Goal: Task Accomplishment & Management: Complete application form

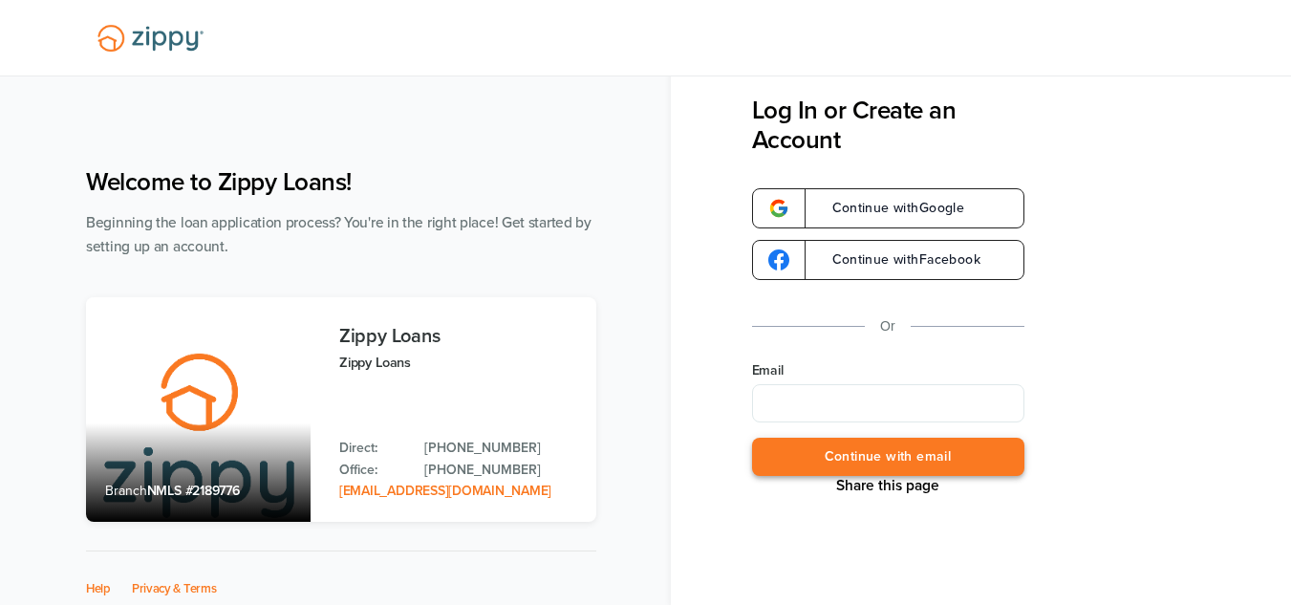
type input "**********"
click at [898, 462] on button "Continue with email" at bounding box center [888, 457] width 272 height 39
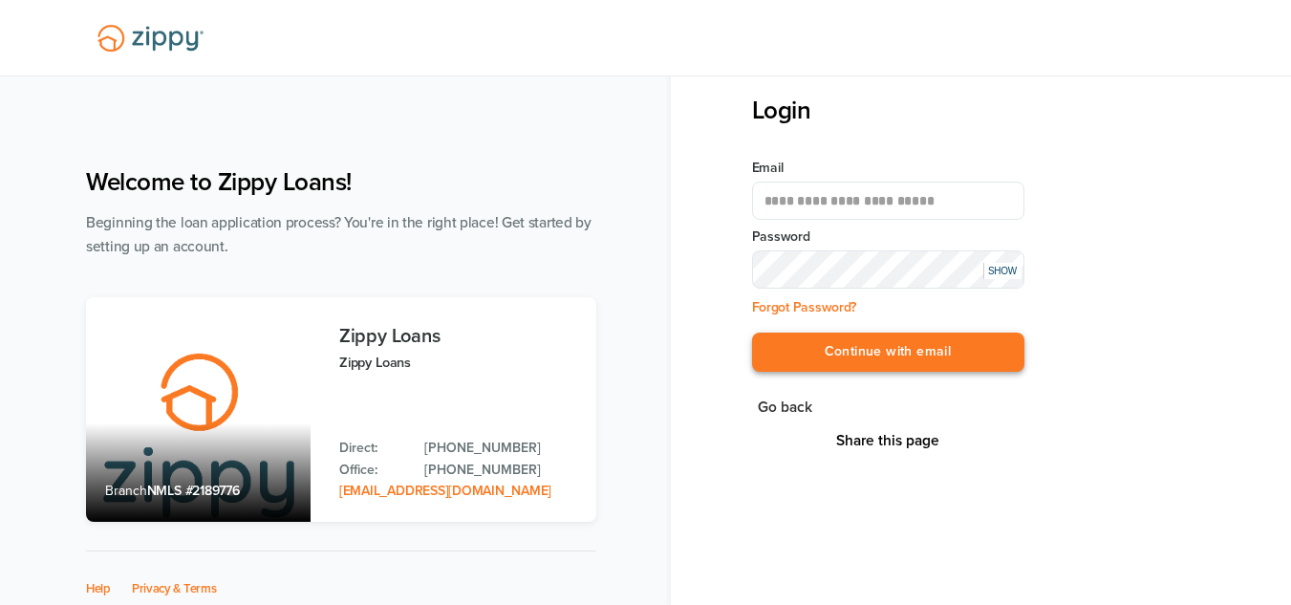
click at [871, 368] on button "Continue with email" at bounding box center [888, 352] width 272 height 39
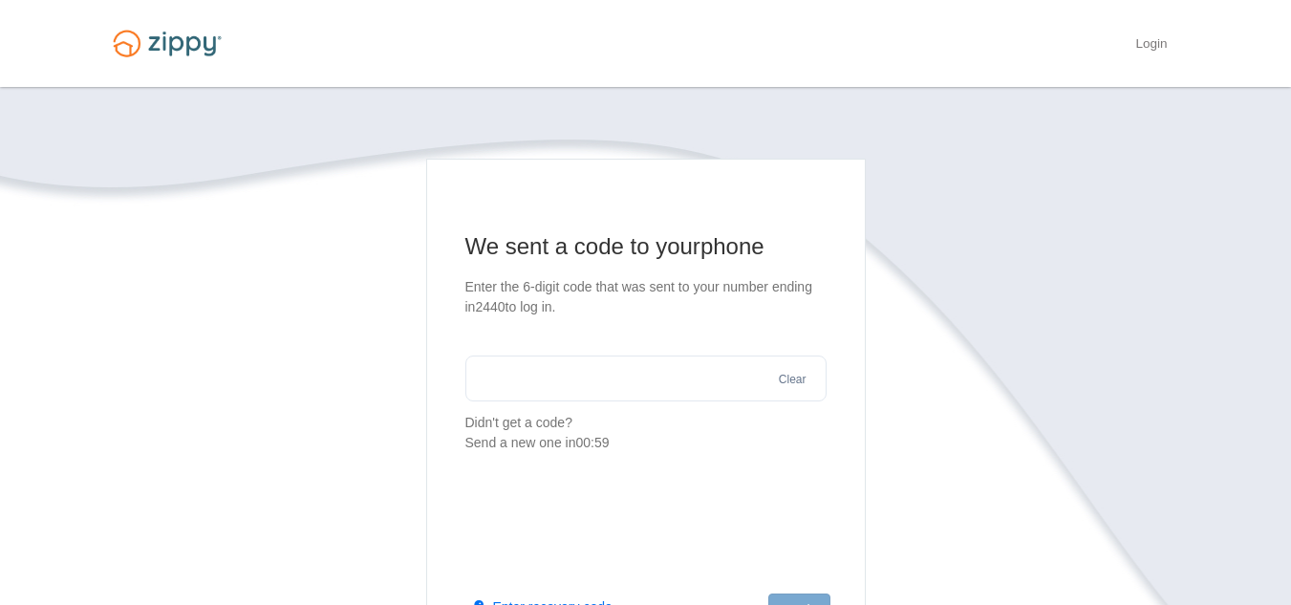
click at [660, 395] on input "text" at bounding box center [645, 379] width 361 height 46
type input "******"
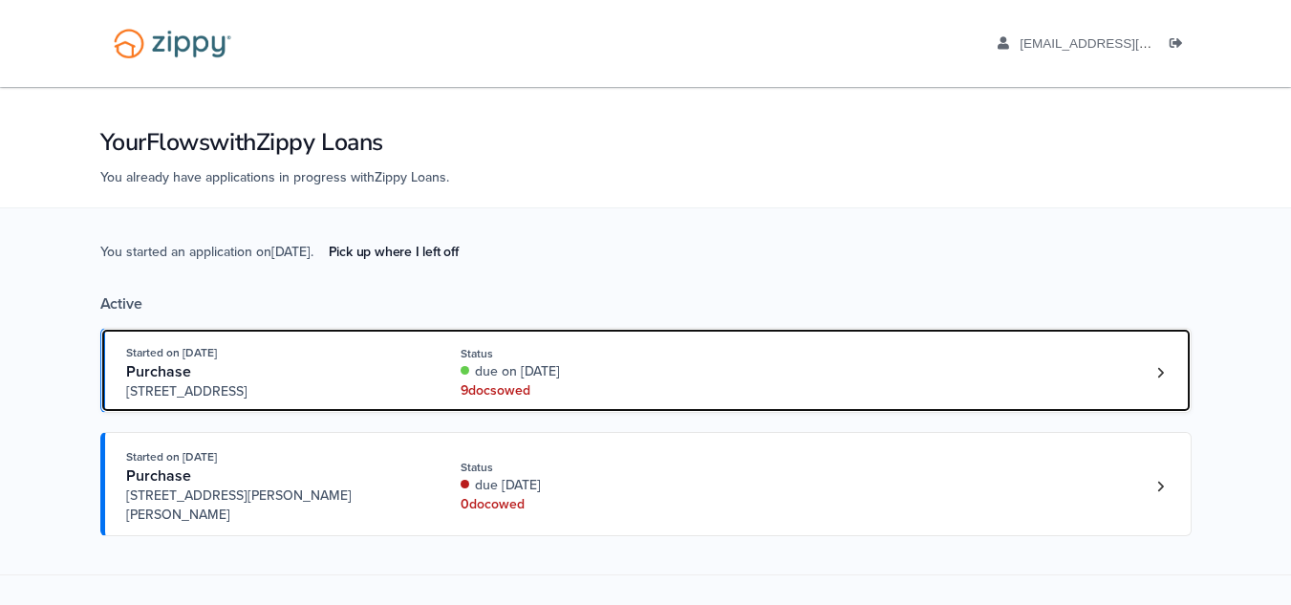
click at [670, 382] on div "9 doc s owed" at bounding box center [588, 390] width 255 height 19
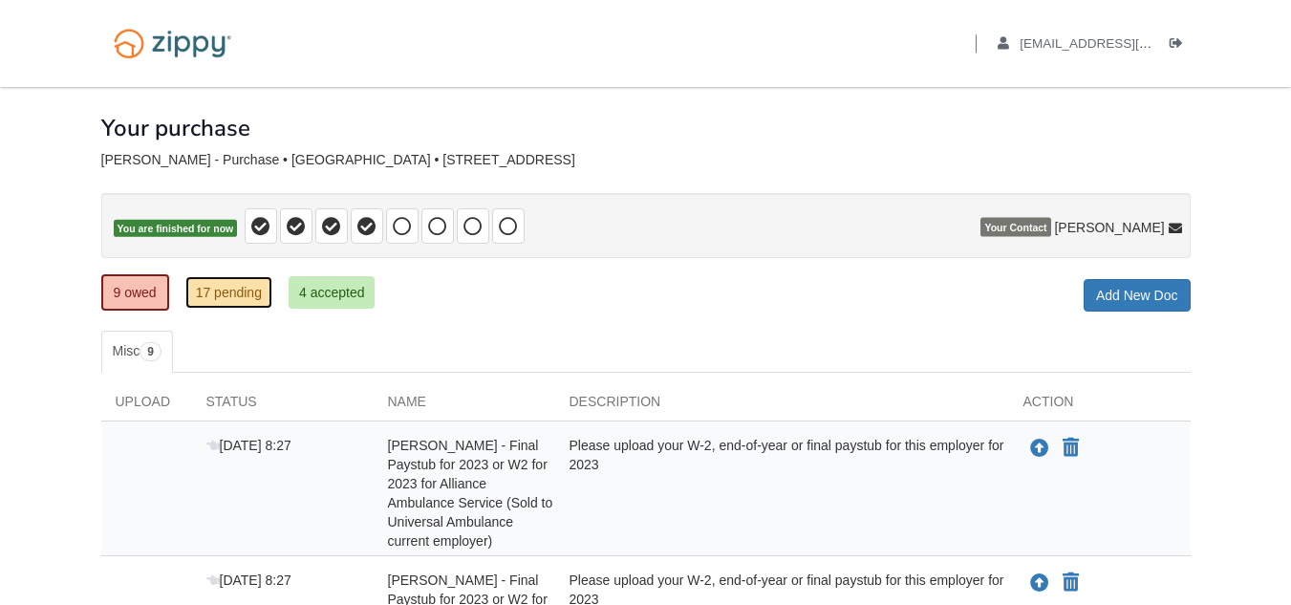
click at [232, 300] on link "17 pending" at bounding box center [228, 292] width 87 height 32
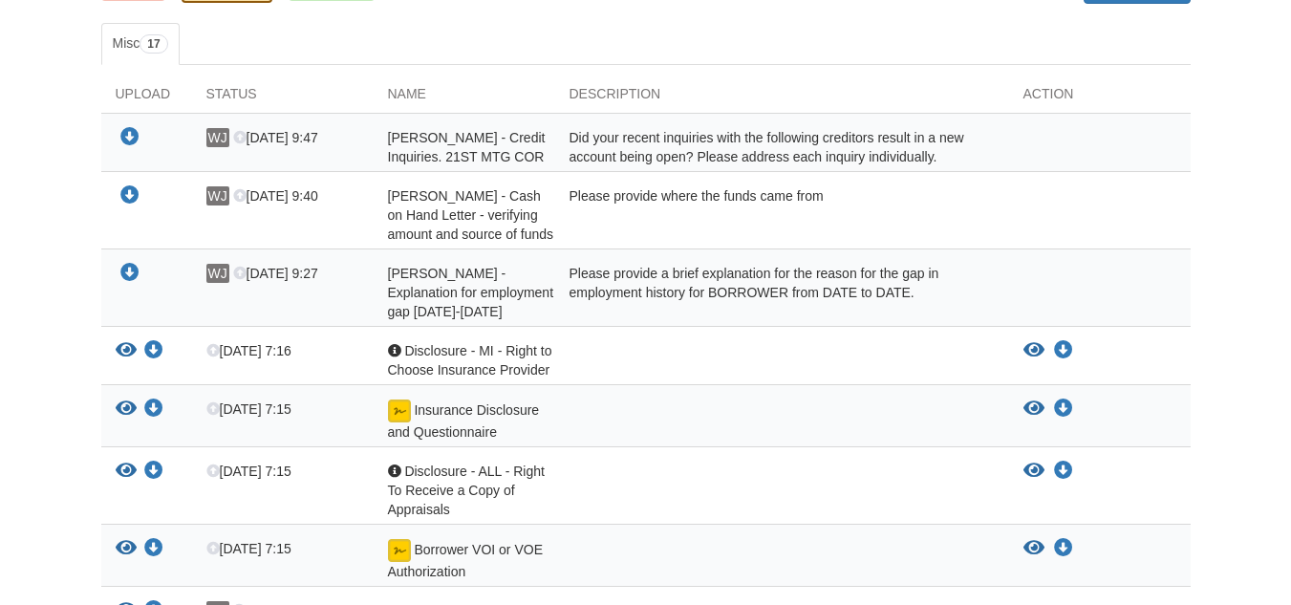
scroll to position [320, 0]
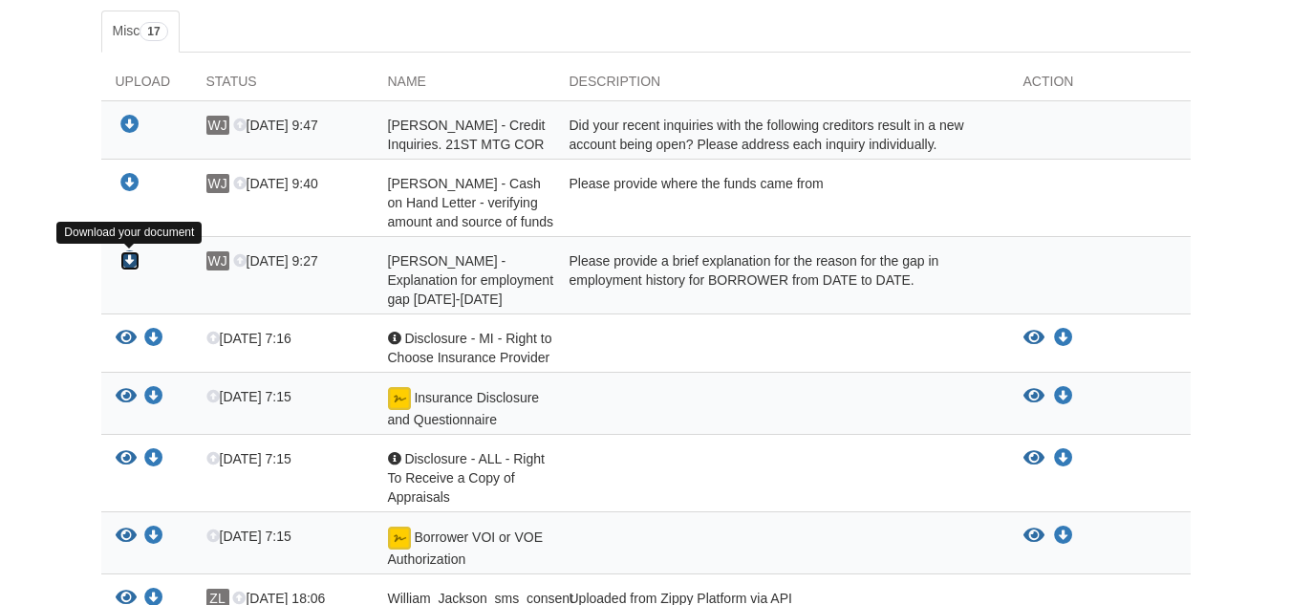
click at [133, 259] on icon "Download William Jackson - Explanation for employment gap 11/01/2023-11/30/2023" at bounding box center [129, 260] width 19 height 19
drag, startPoint x: 907, startPoint y: 0, endPoint x: 876, endPoint y: 18, distance: 35.6
click at [876, 18] on ul "Misc 17" at bounding box center [646, 32] width 1090 height 42
drag, startPoint x: 1305, startPoint y: 357, endPoint x: 1237, endPoint y: 162, distance: 206.5
click at [1237, 162] on body "Back to My Flows griffin7jackson@gmail.com Logout ×" at bounding box center [645, 426] width 1291 height 1492
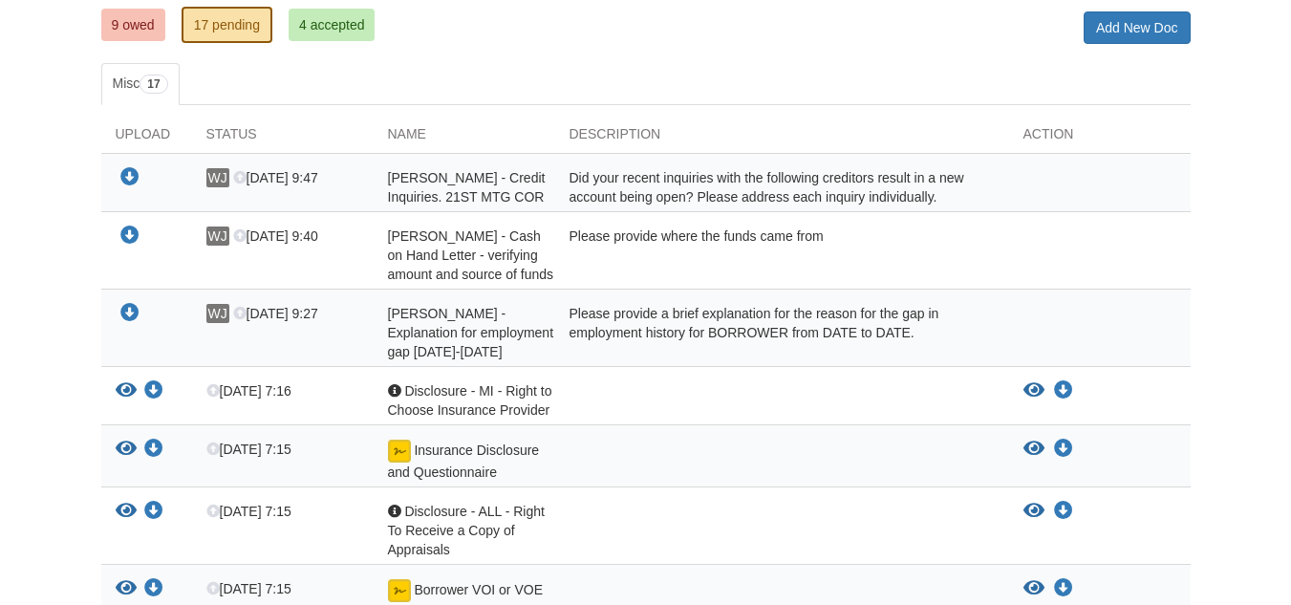
scroll to position [0, 0]
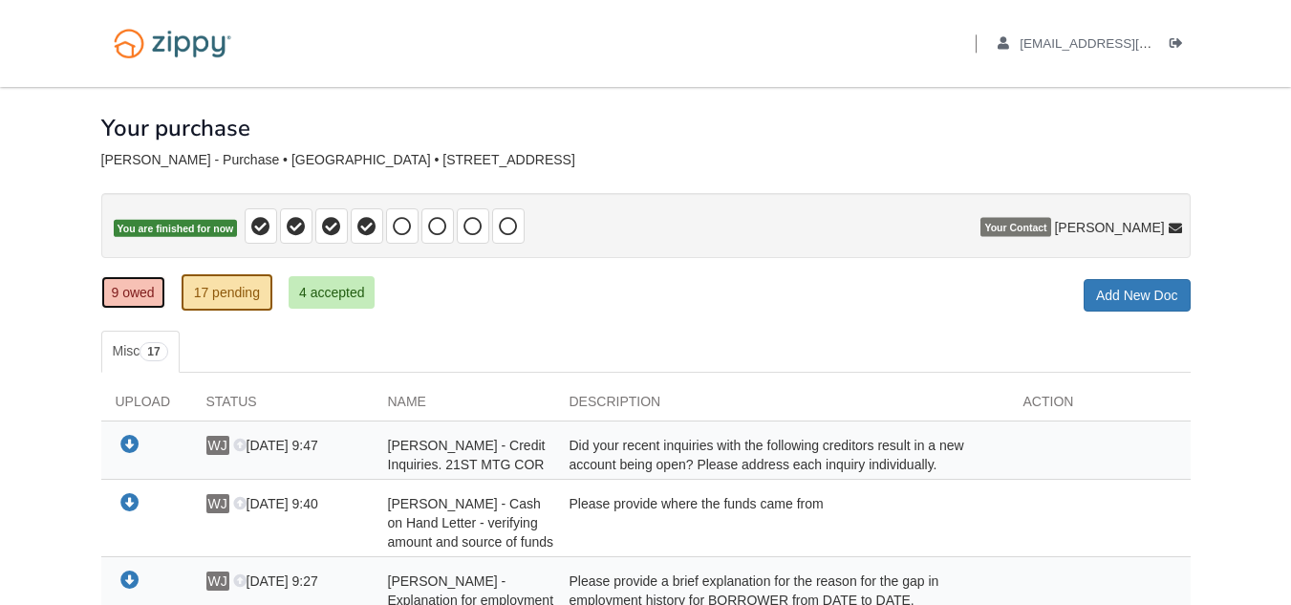
click at [162, 292] on link "9 owed" at bounding box center [133, 292] width 64 height 32
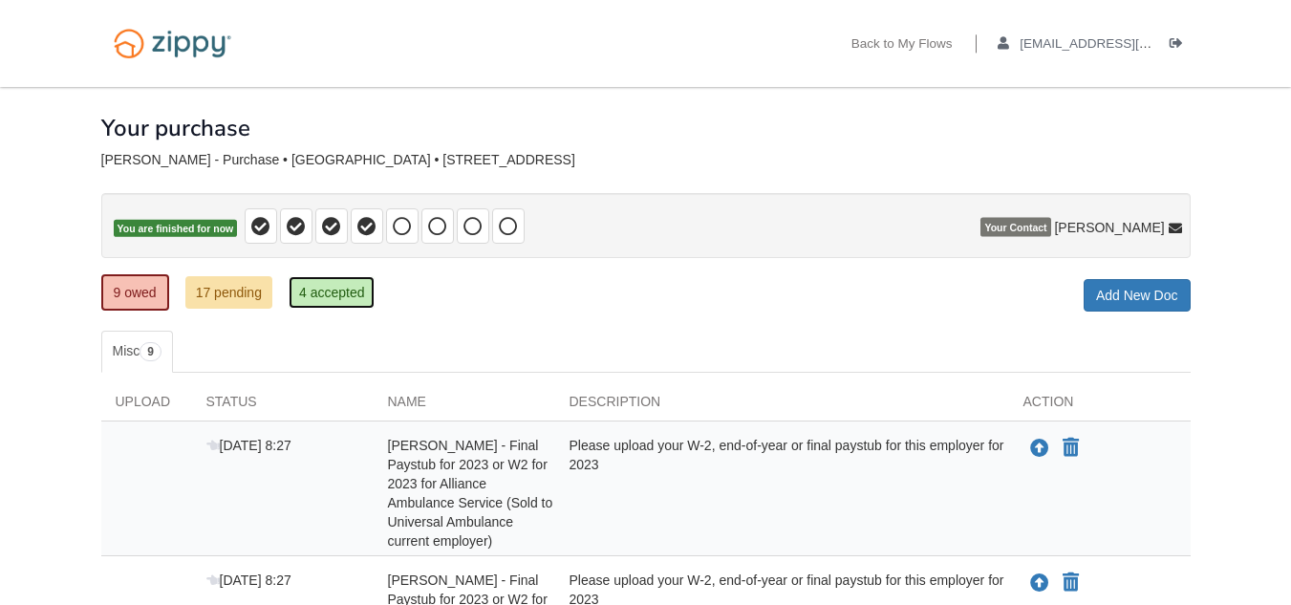
click at [357, 288] on link "4 accepted" at bounding box center [332, 292] width 87 height 32
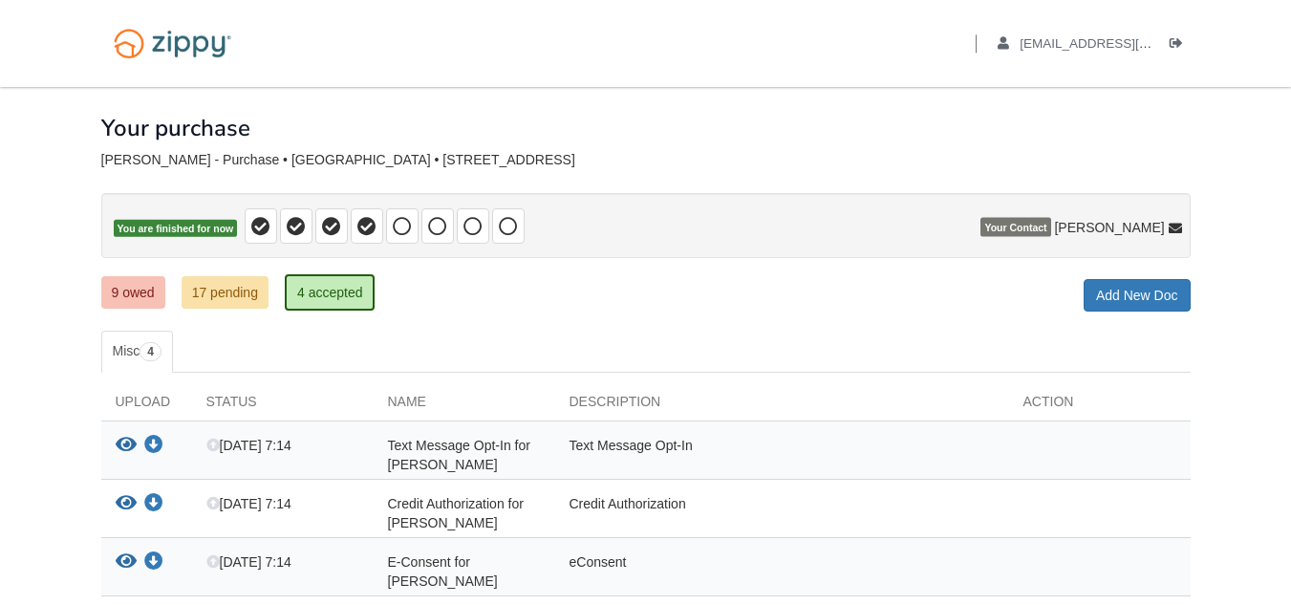
drag, startPoint x: 1305, startPoint y: 295, endPoint x: 890, endPoint y: 450, distance: 442.8
click at [890, 450] on div "Text Message Opt-In" at bounding box center [782, 455] width 454 height 38
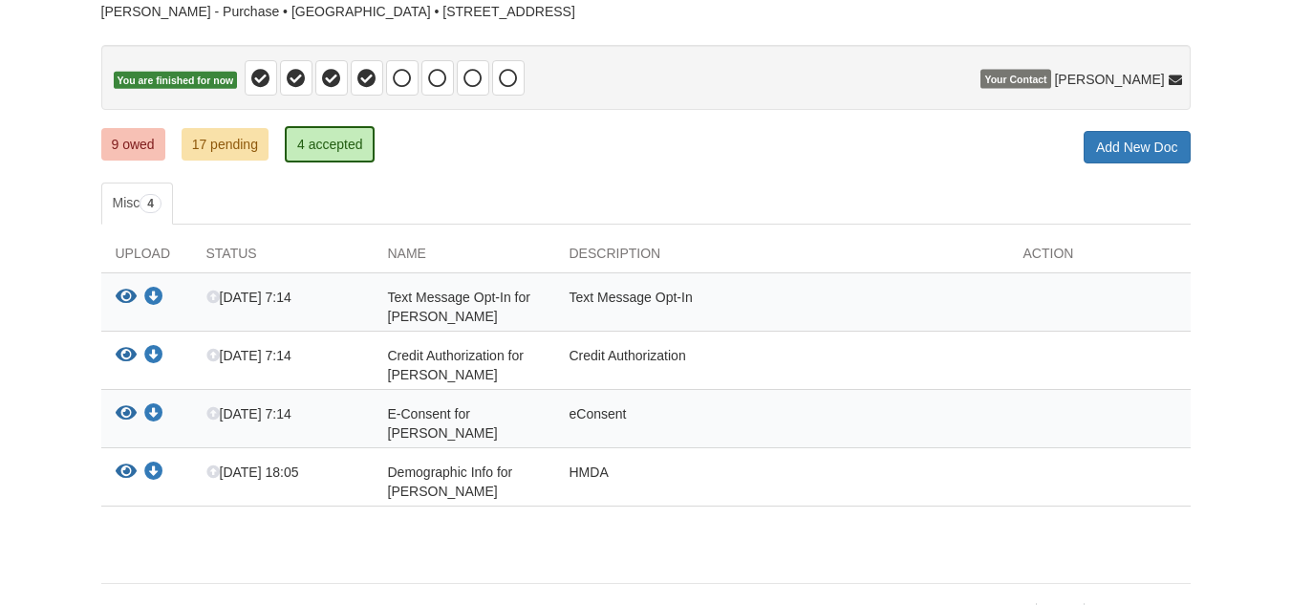
scroll to position [153, 0]
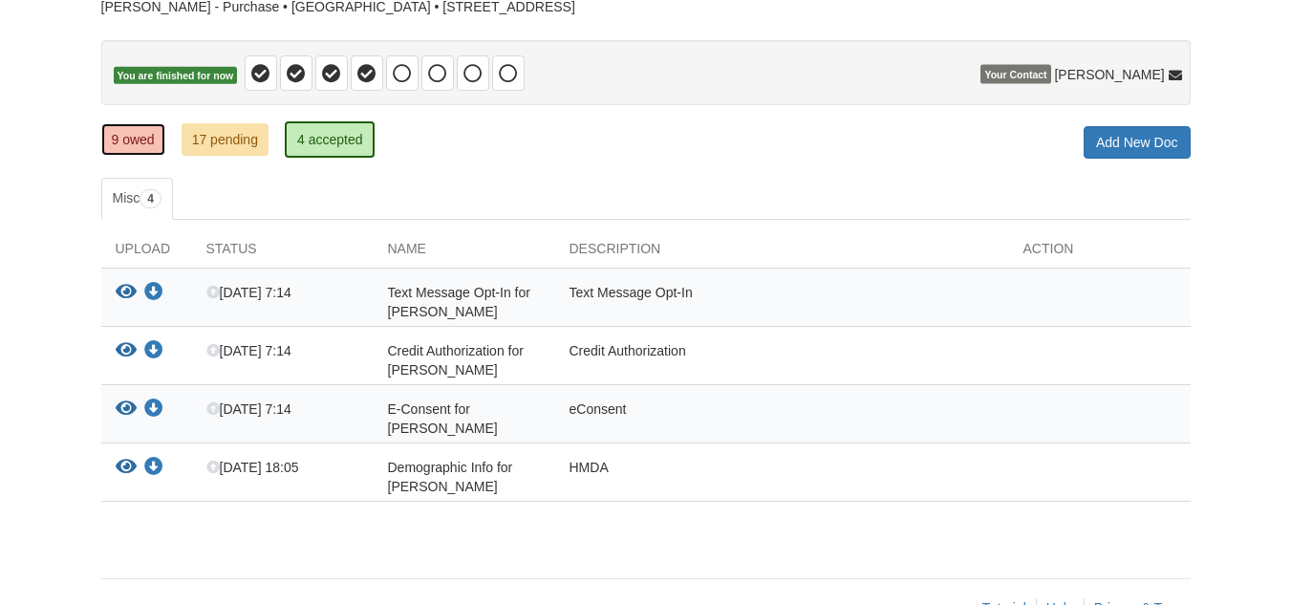
click at [121, 141] on link "9 owed" at bounding box center [133, 139] width 64 height 32
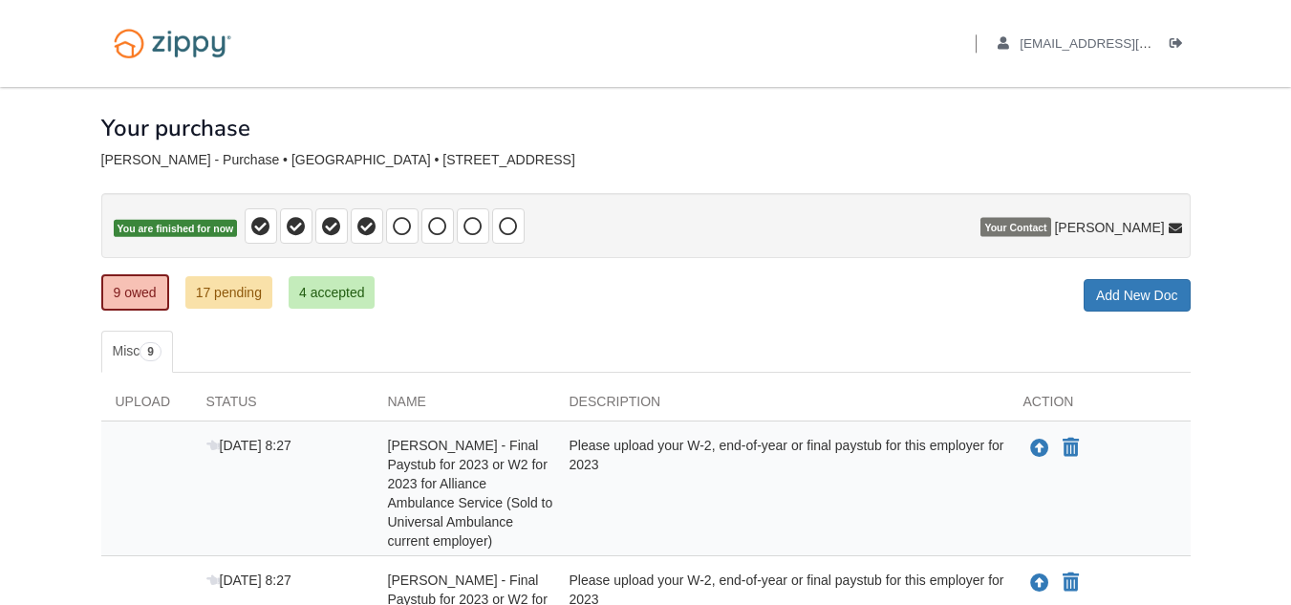
drag, startPoint x: 1297, startPoint y: 244, endPoint x: 1215, endPoint y: 140, distance: 132.7
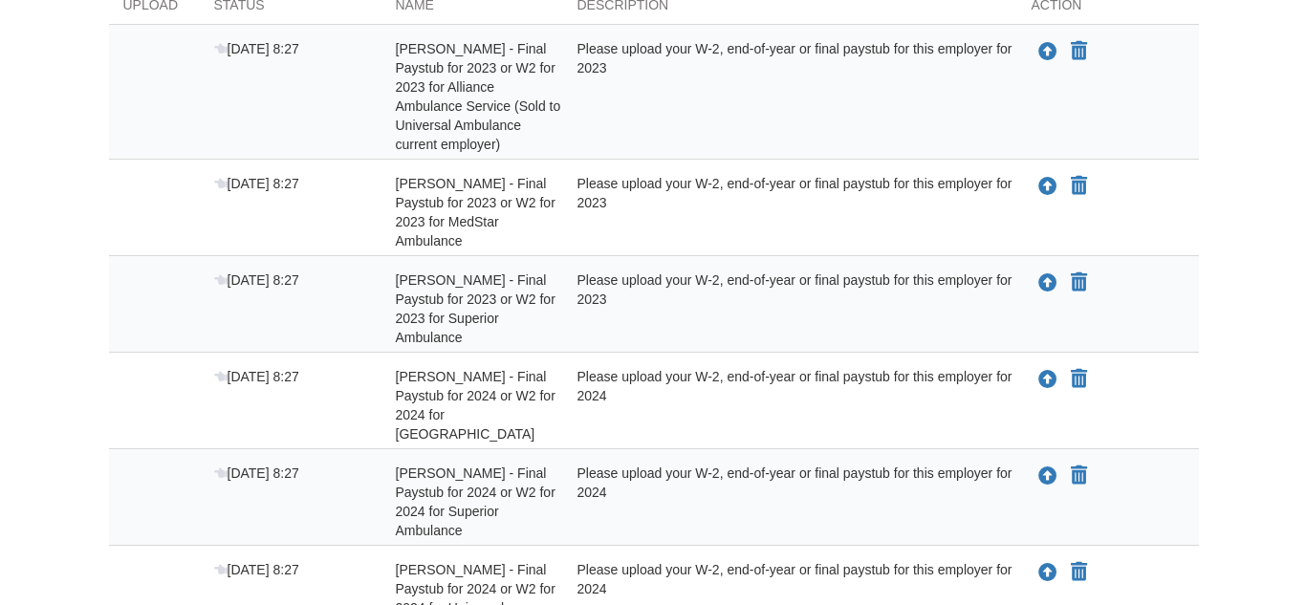
scroll to position [401, 0]
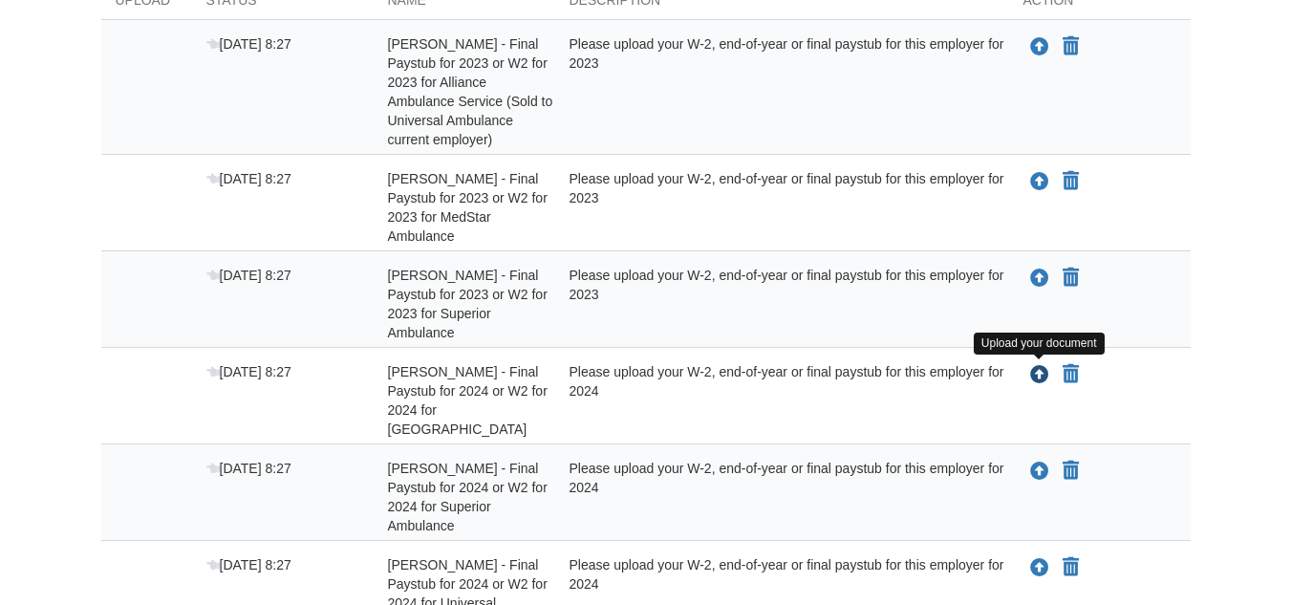
click at [1045, 379] on icon "Upload William Jackson - Final Paystub for 2024 or W2 for 2024 for Harbor Oaks" at bounding box center [1039, 375] width 19 height 19
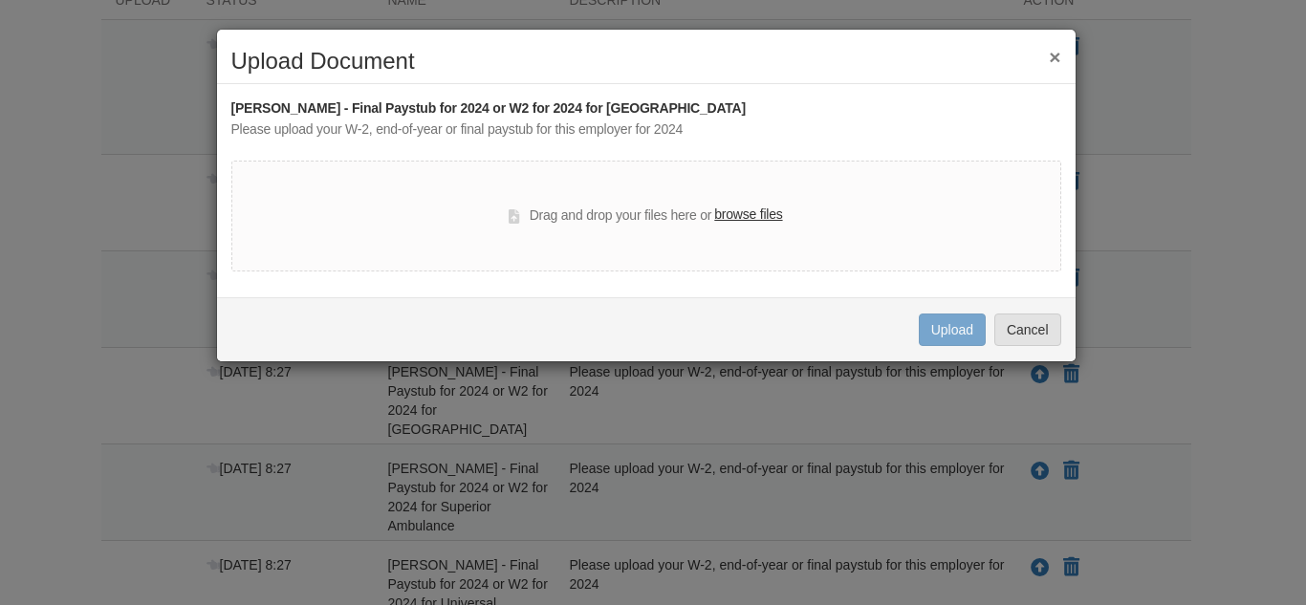
click at [742, 216] on label "browse files" at bounding box center [748, 215] width 68 height 21
click at [0, 0] on input "browse files" at bounding box center [0, 0] width 0 height 0
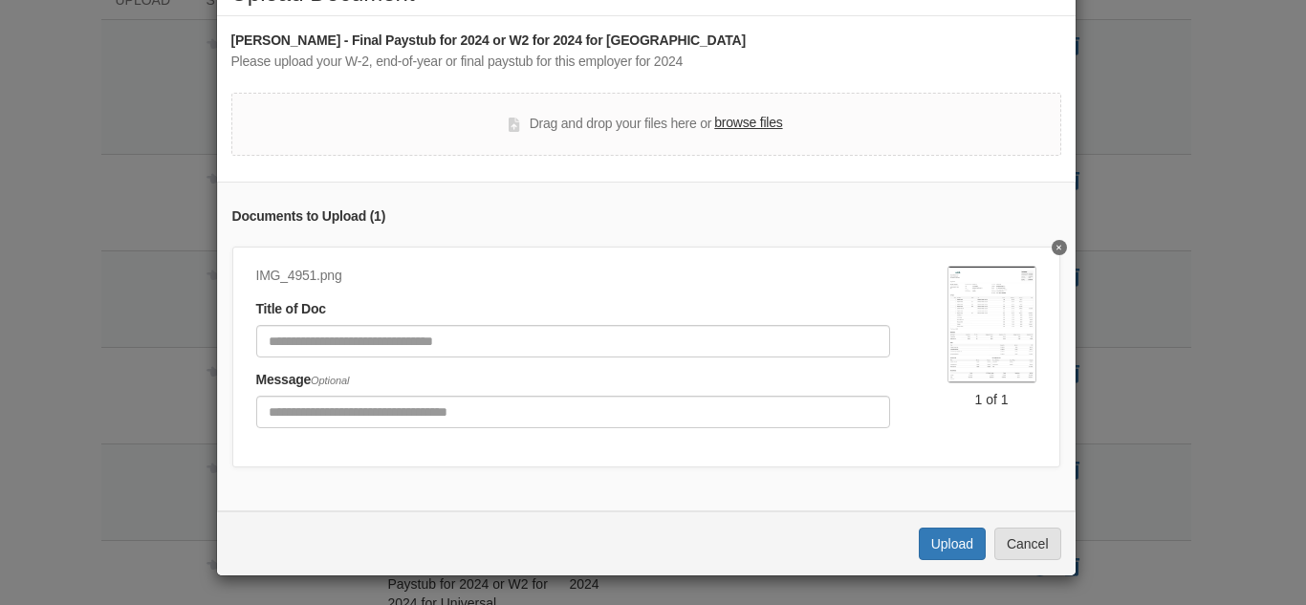
scroll to position [82, 0]
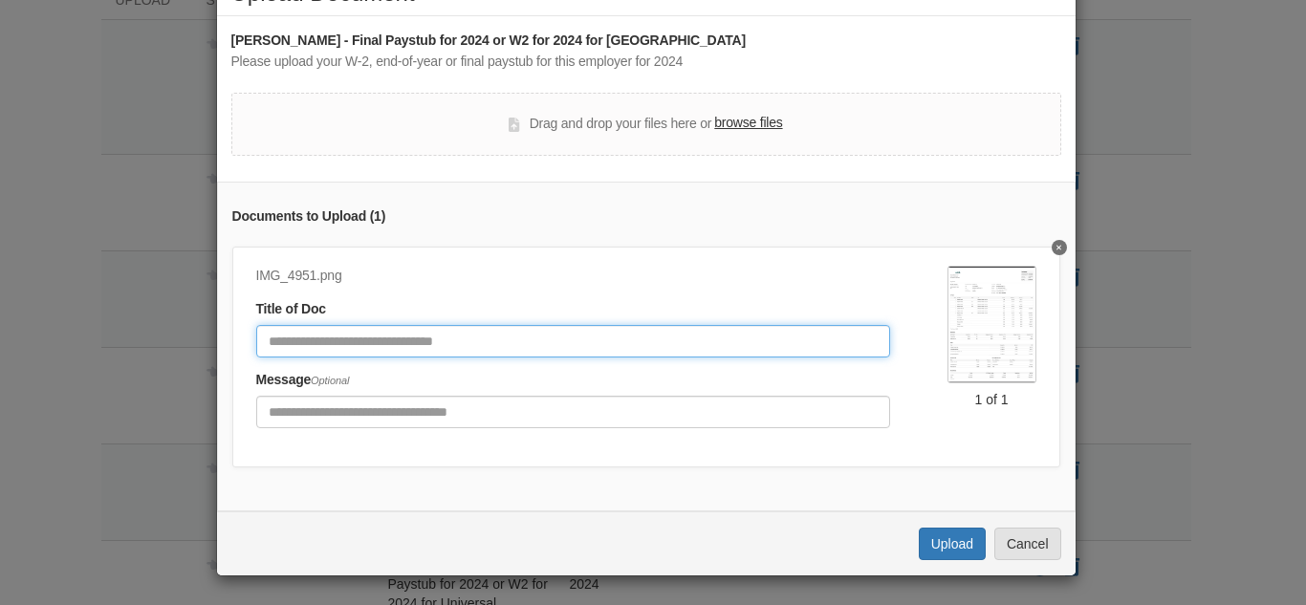
click at [588, 327] on input "Document Title" at bounding box center [573, 341] width 634 height 32
type input "*********"
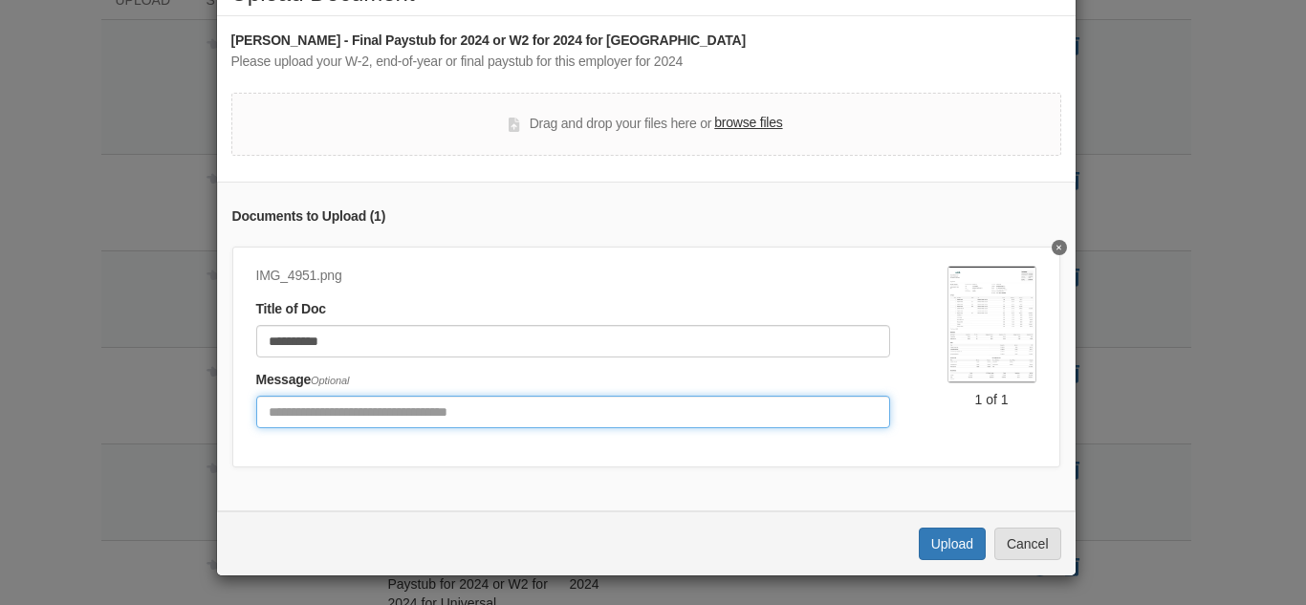
click at [578, 396] on input "Include any comments on this document" at bounding box center [573, 412] width 634 height 32
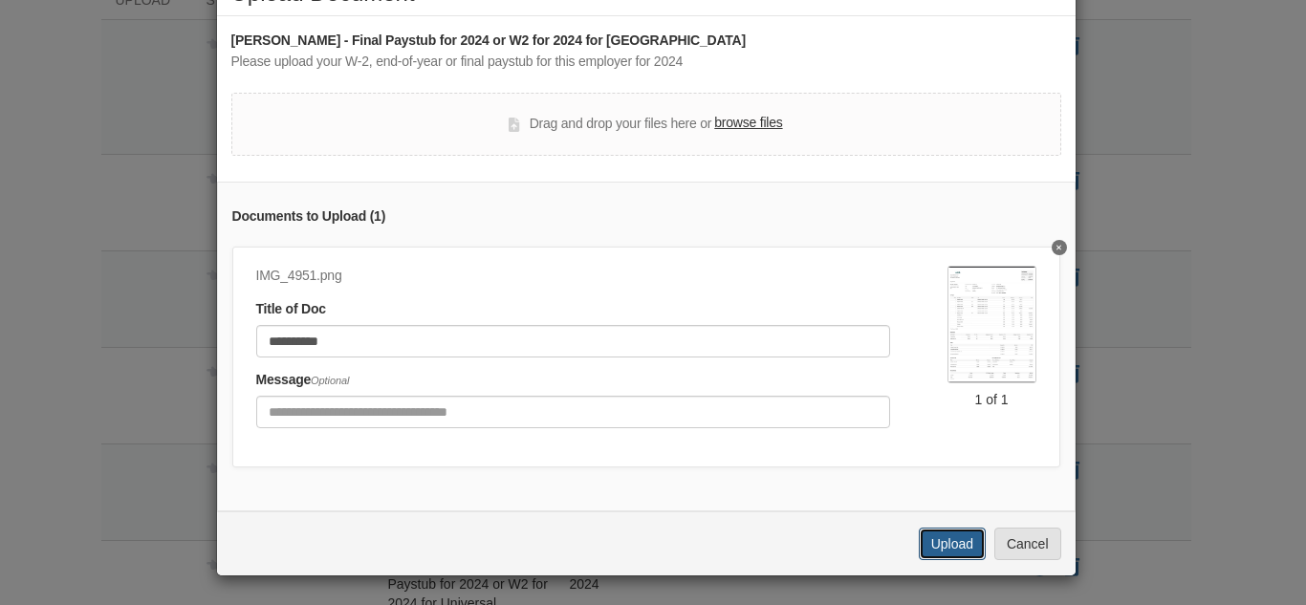
click at [932, 549] on button "Upload" at bounding box center [952, 544] width 67 height 32
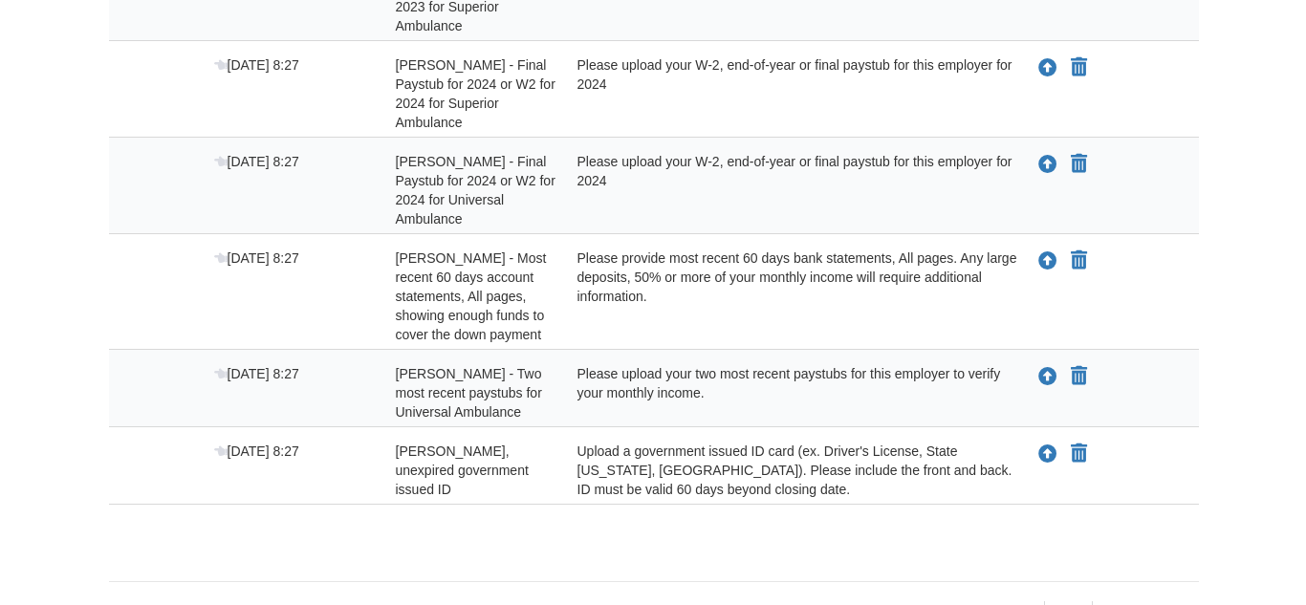
scroll to position [720, 0]
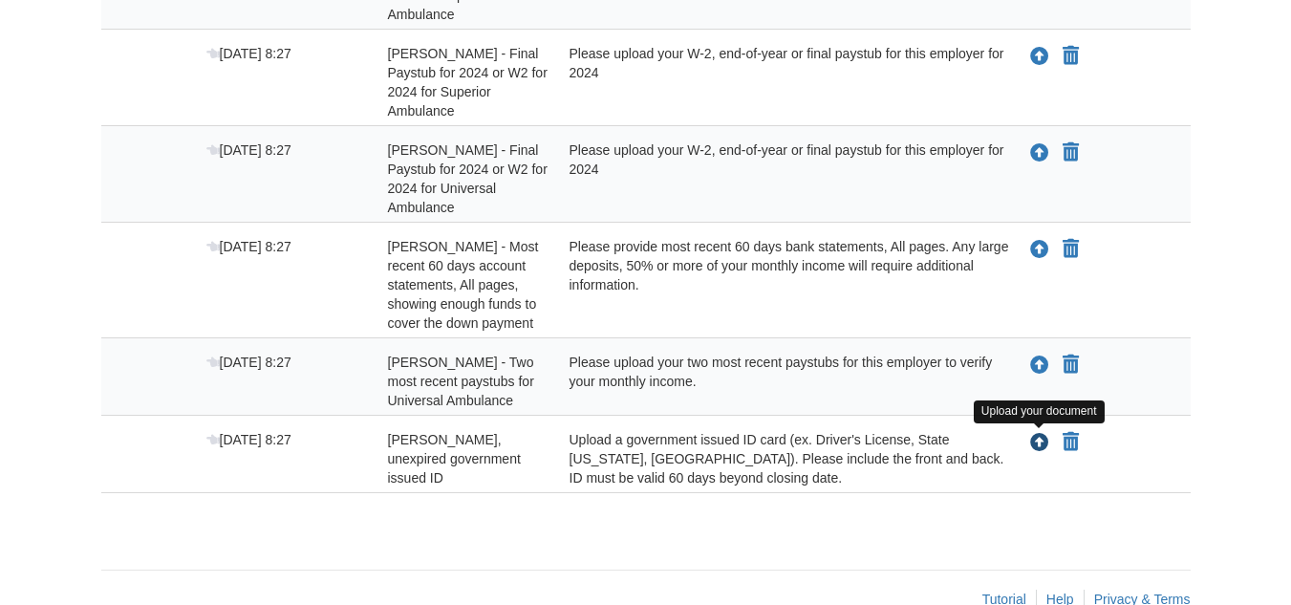
click at [1045, 449] on icon "Upload William Jackson - Valid, unexpired government issued ID" at bounding box center [1039, 443] width 19 height 19
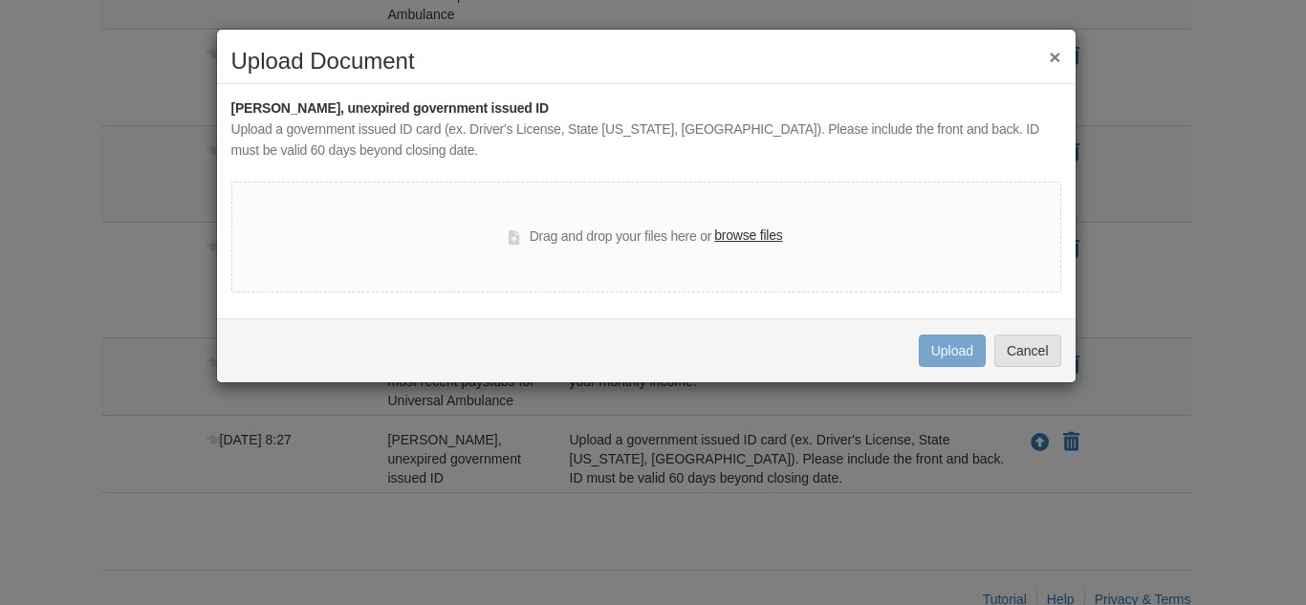
click at [737, 232] on label "browse files" at bounding box center [748, 236] width 68 height 21
click at [0, 0] on input "browse files" at bounding box center [0, 0] width 0 height 0
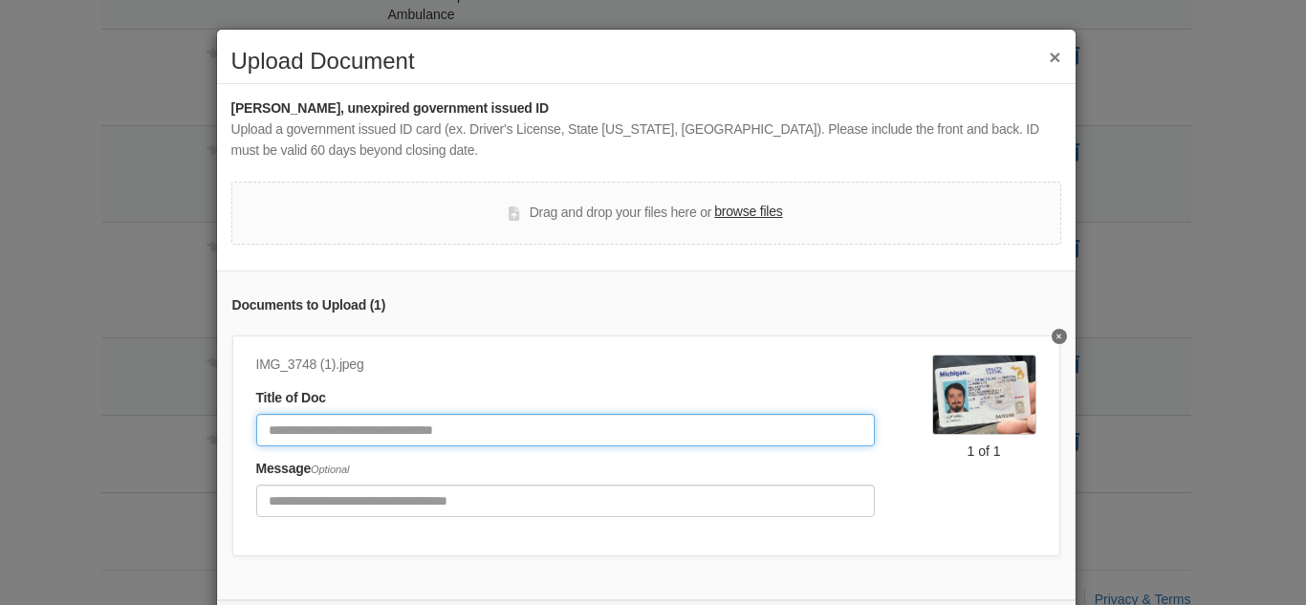
click at [626, 428] on input "Document Title" at bounding box center [565, 430] width 618 height 32
type input "*******"
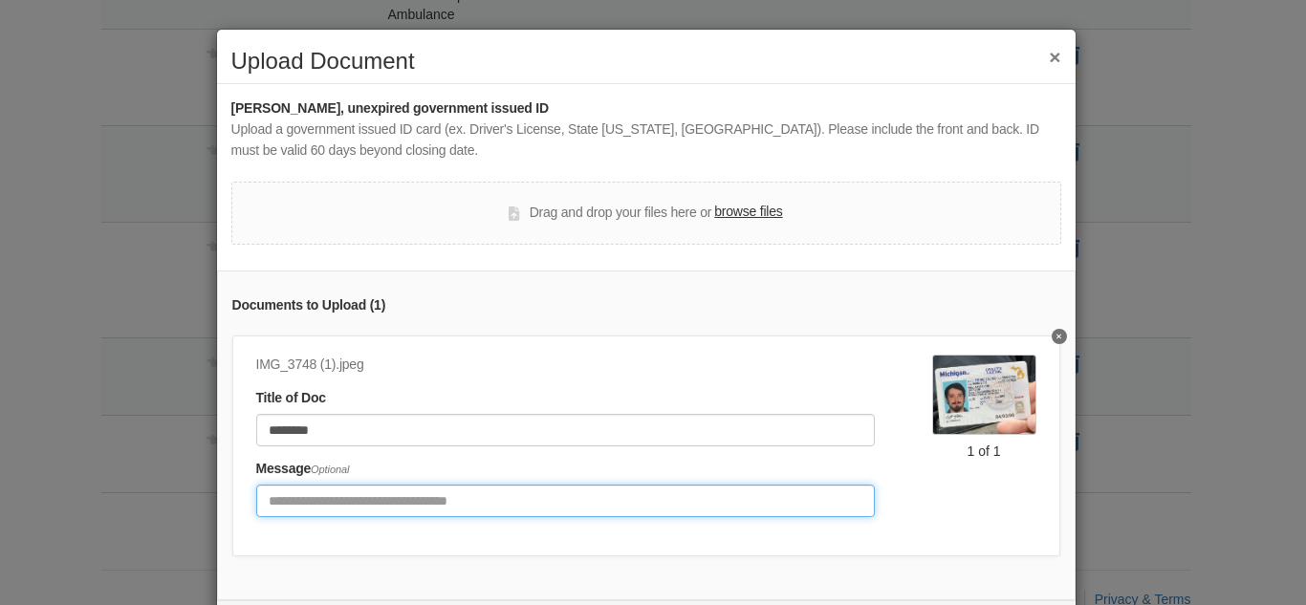
click at [578, 495] on input "Include any comments on this document" at bounding box center [565, 501] width 618 height 32
type input "**********"
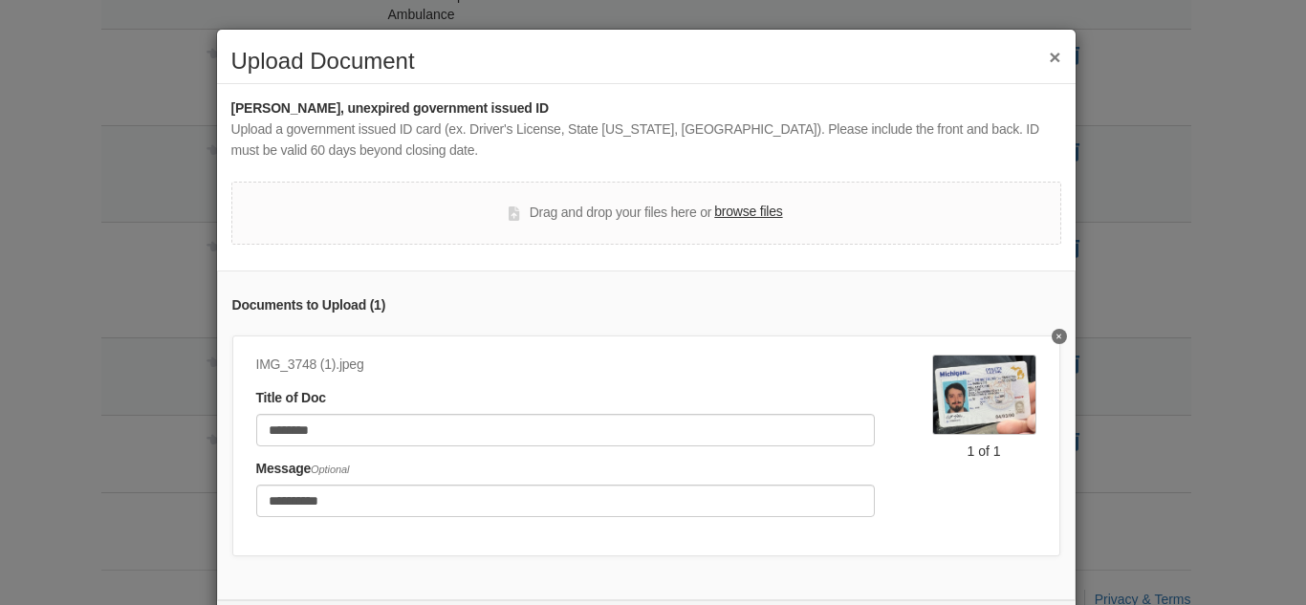
click at [985, 255] on div "**********" at bounding box center [646, 349] width 830 height 502
click at [734, 174] on div "**********" at bounding box center [646, 349] width 830 height 502
